Goal: Download file/media

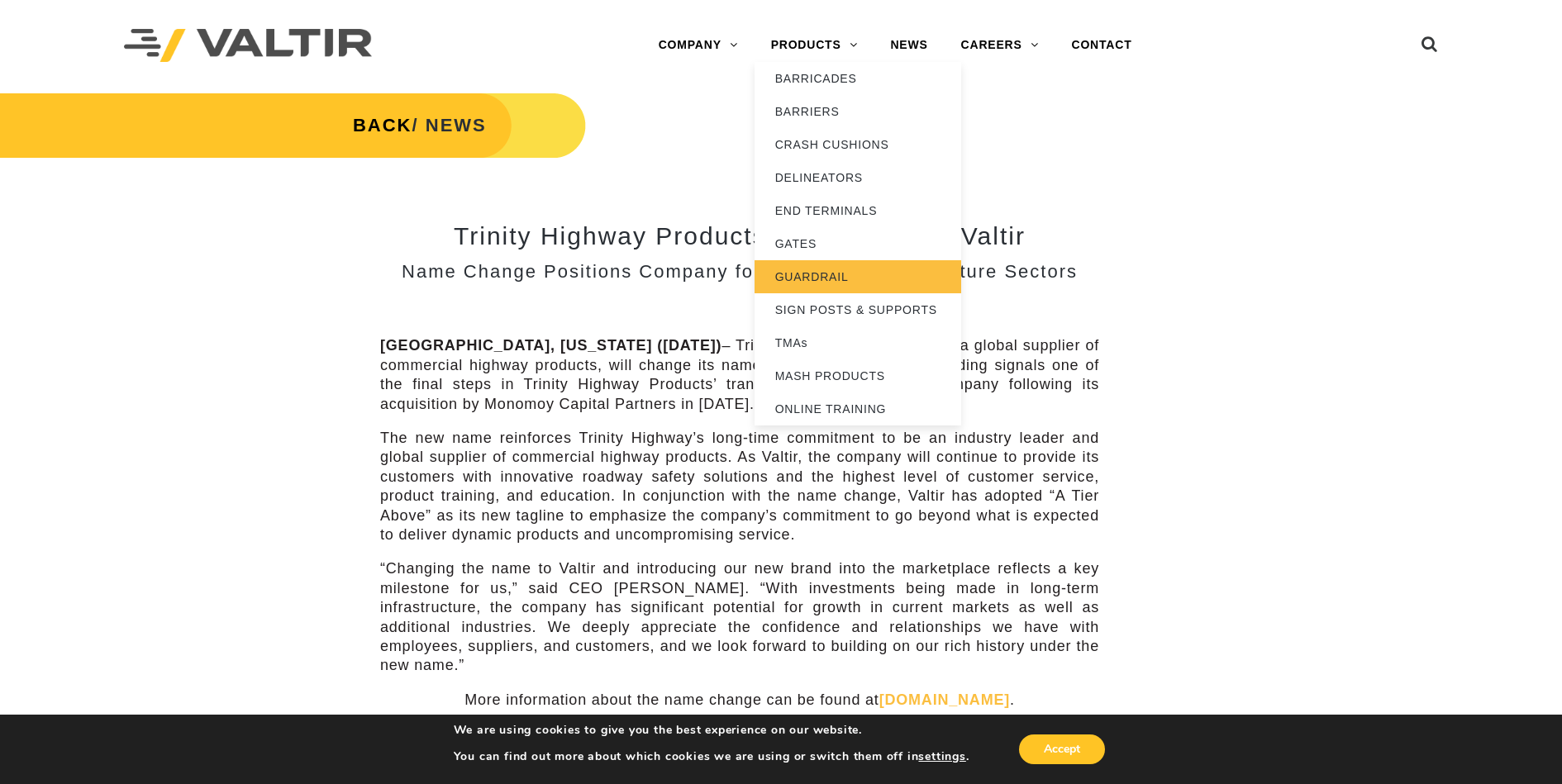
click at [817, 275] on link "GUARDRAIL" at bounding box center [858, 276] width 207 height 33
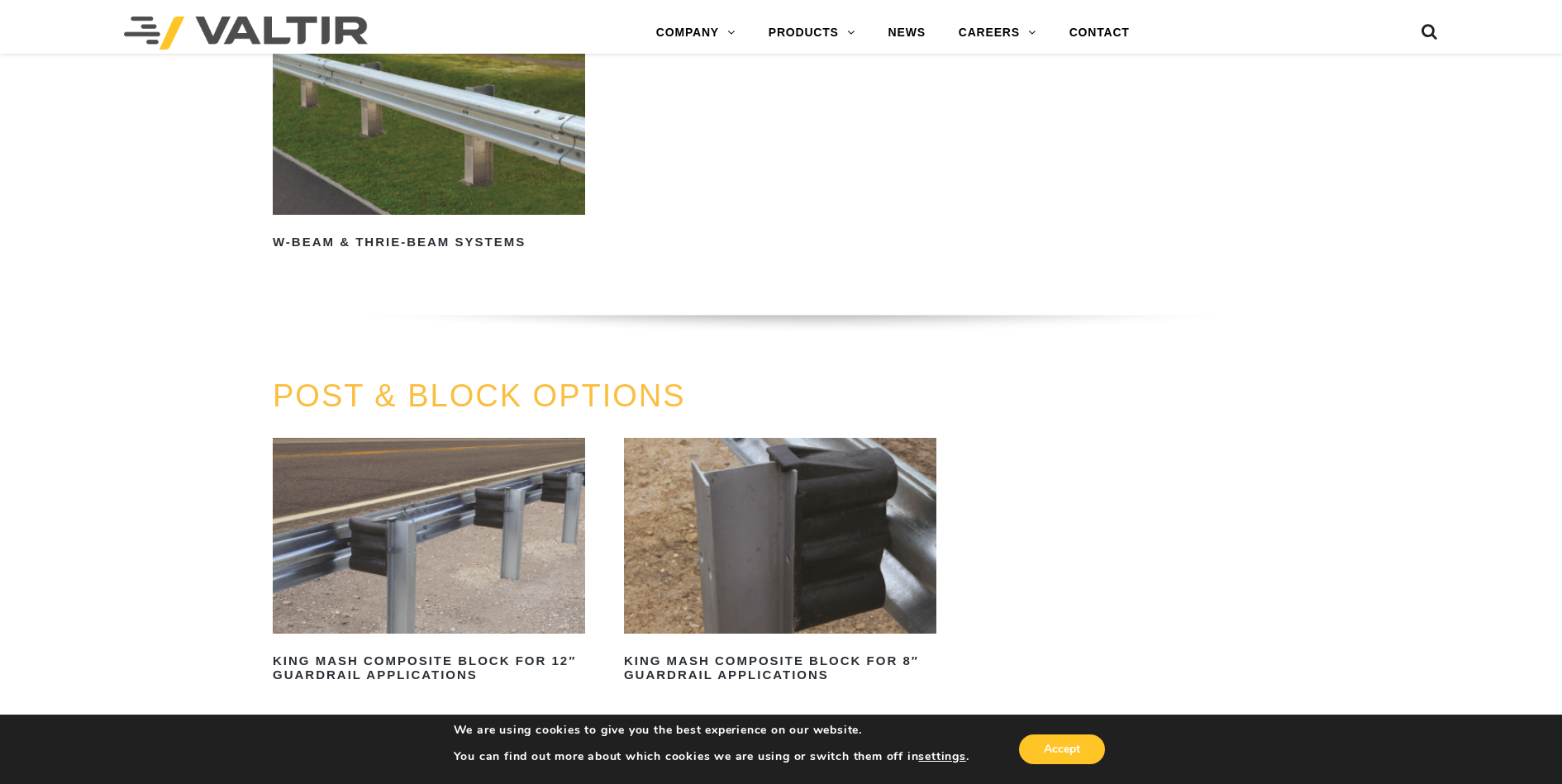
scroll to position [1321, 0]
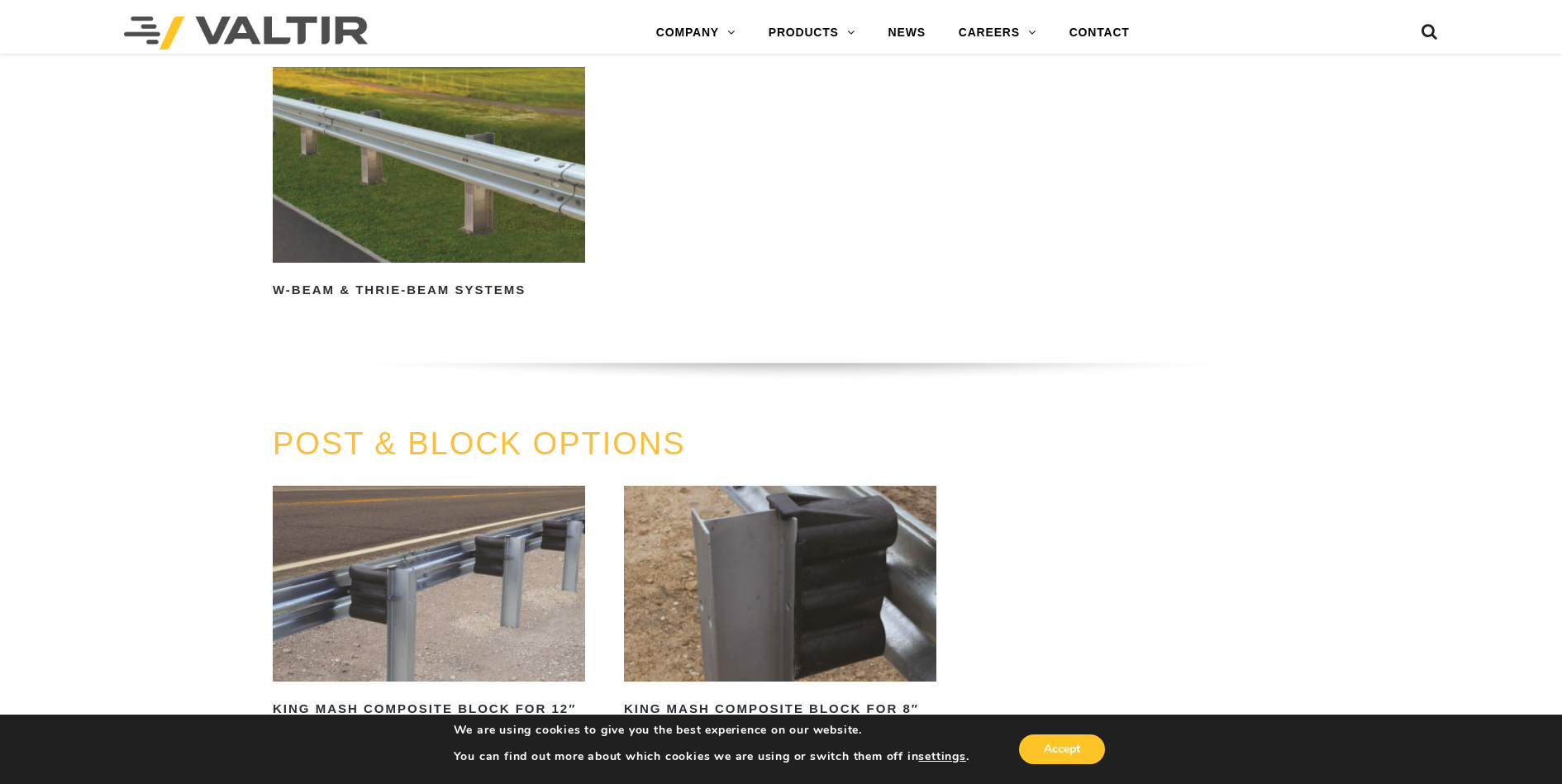
click at [496, 128] on img at bounding box center [429, 164] width 312 height 195
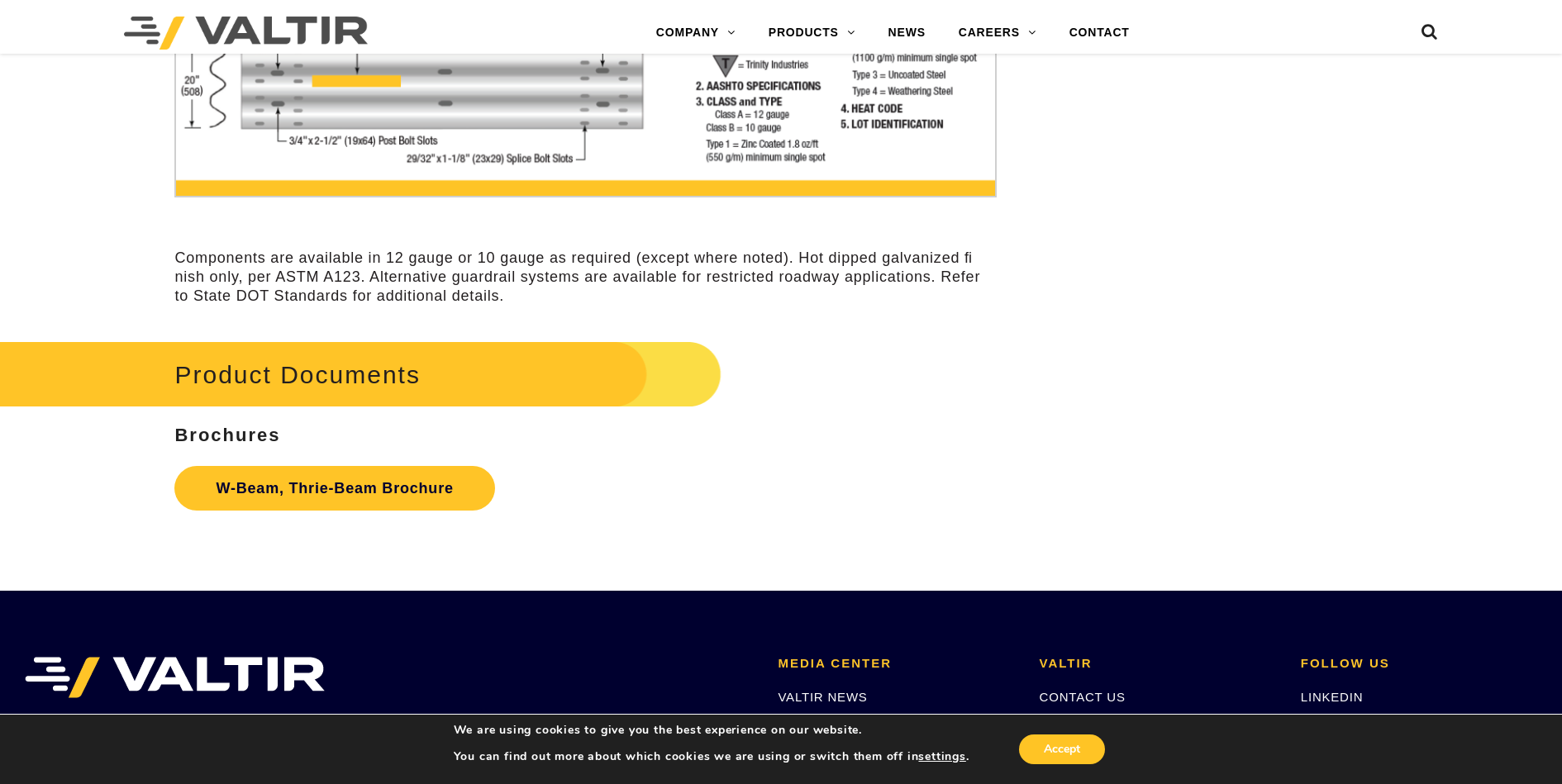
scroll to position [5122, 0]
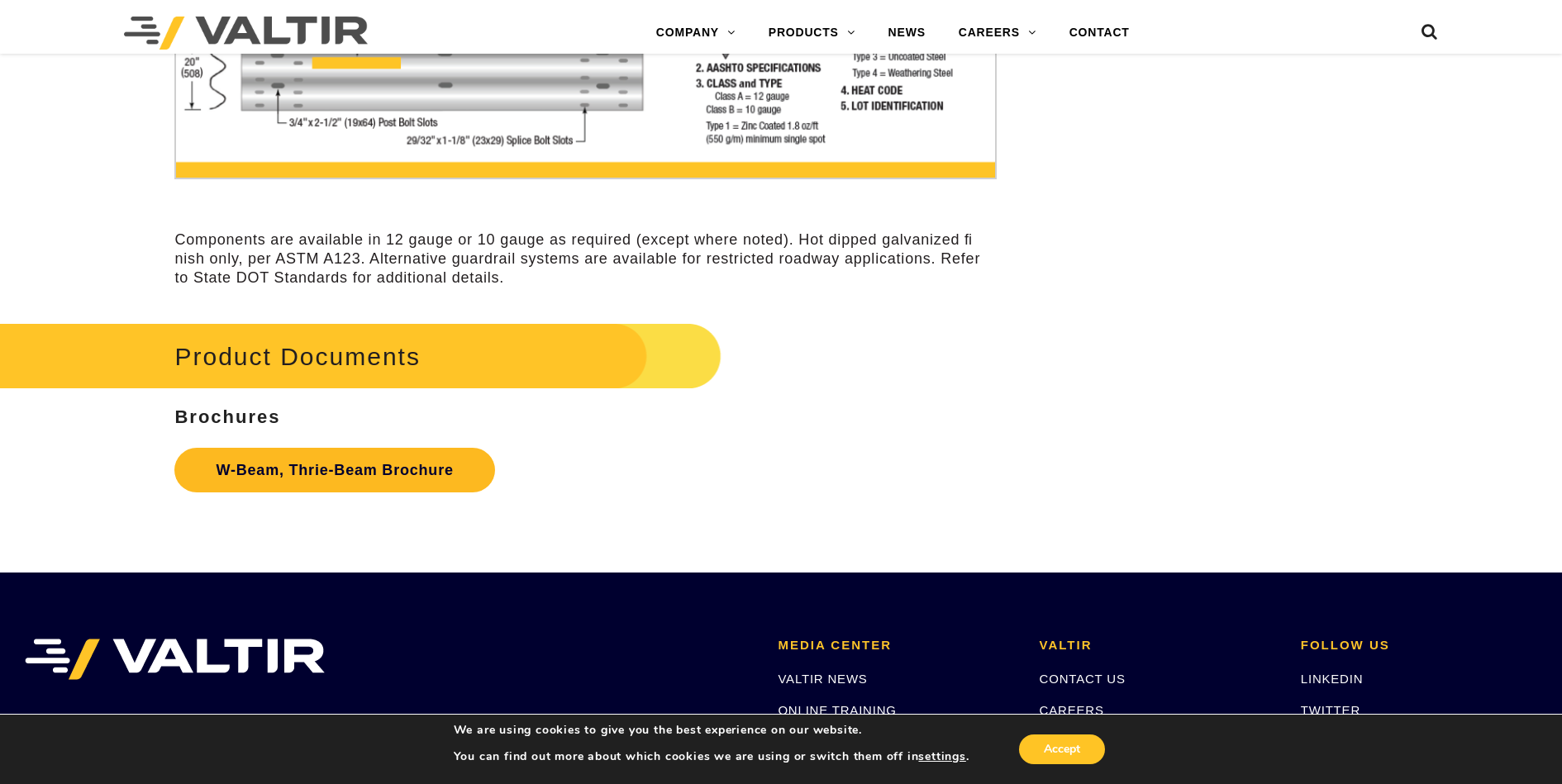
click at [450, 469] on link "W-Beam, Thrie-Beam Brochure" at bounding box center [334, 470] width 320 height 45
